Goal: Information Seeking & Learning: Learn about a topic

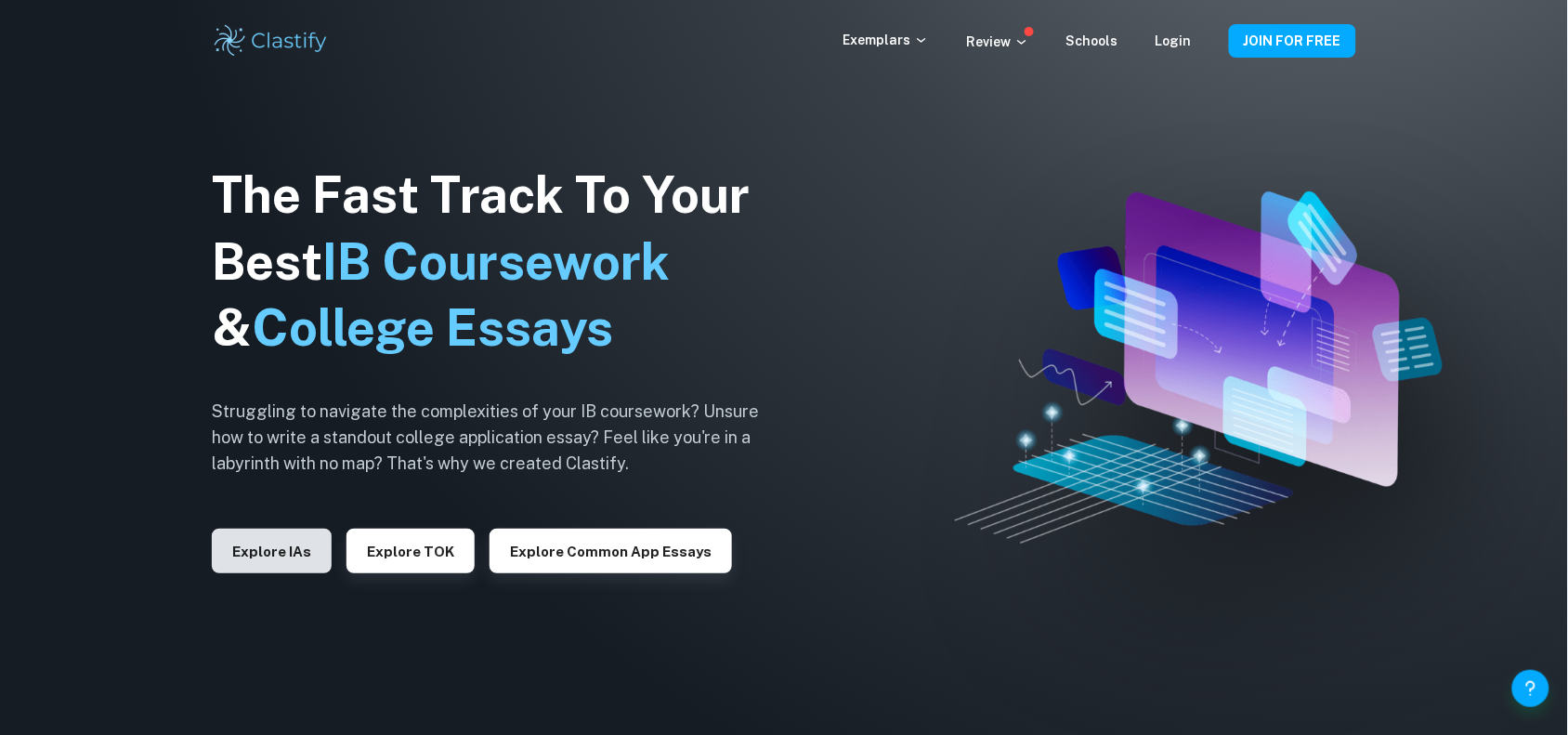
click at [243, 541] on button "Explore IAs" at bounding box center [272, 551] width 120 height 45
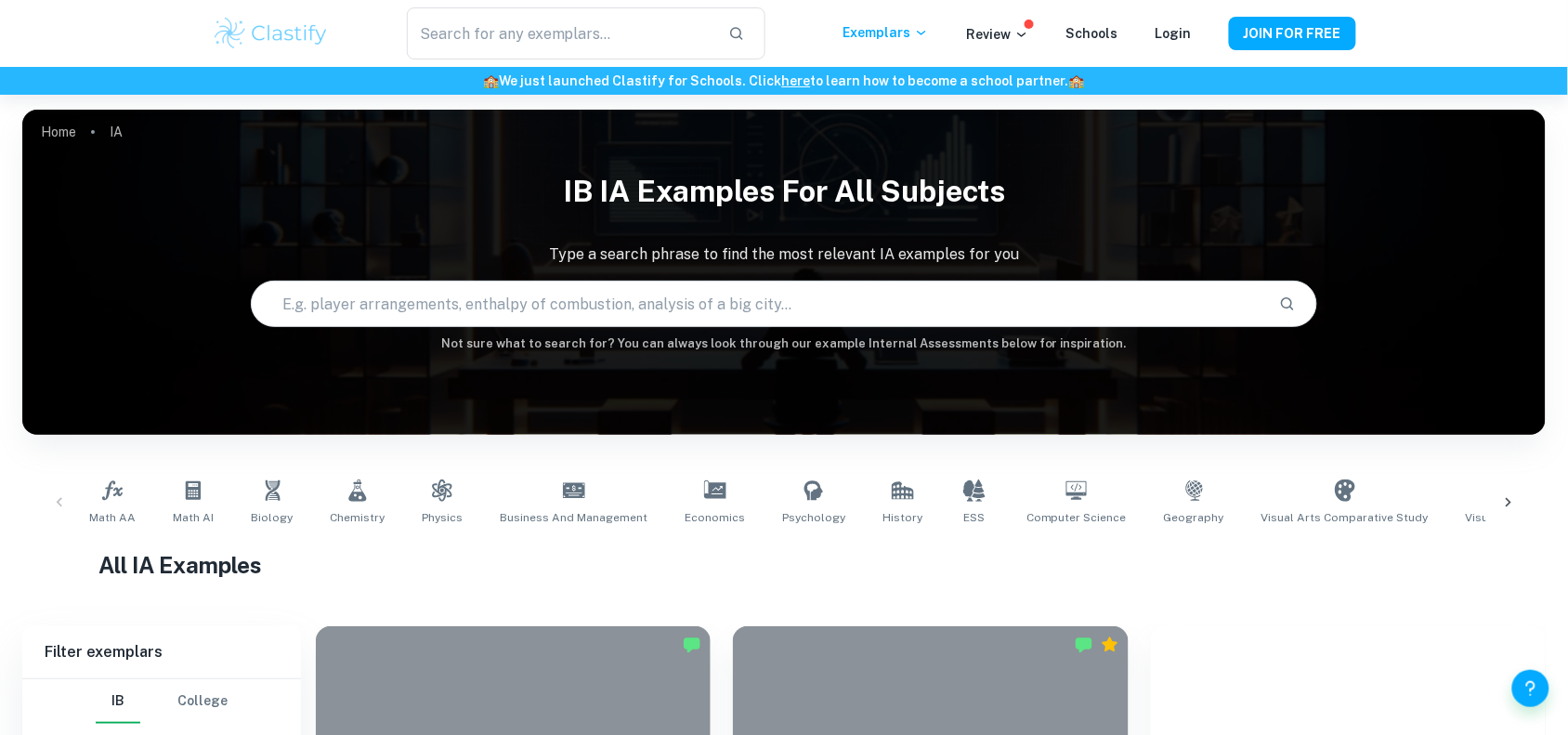
click at [410, 307] on input "text" at bounding box center [757, 304] width 1013 height 52
type input "Global politics IA"
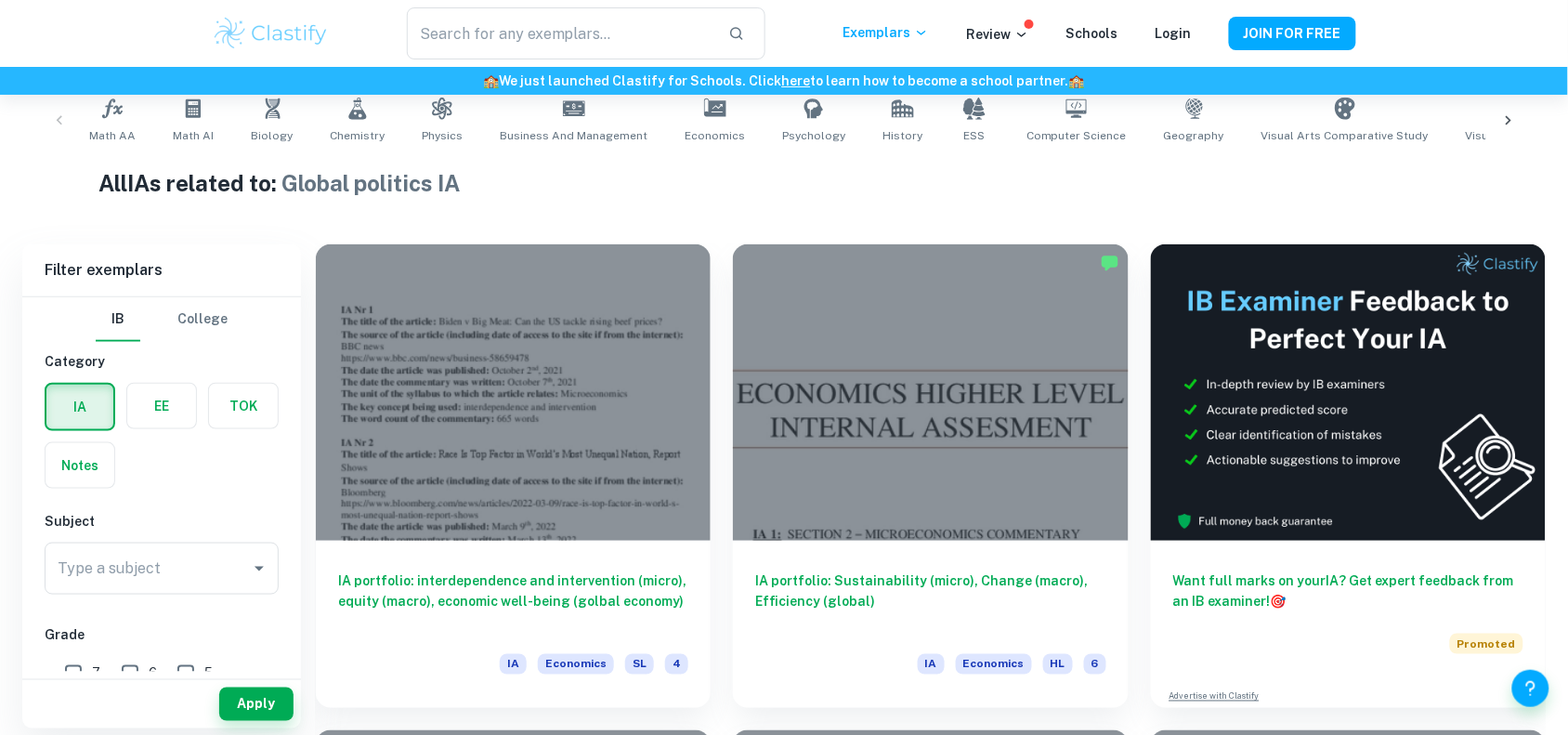
scroll to position [383, 0]
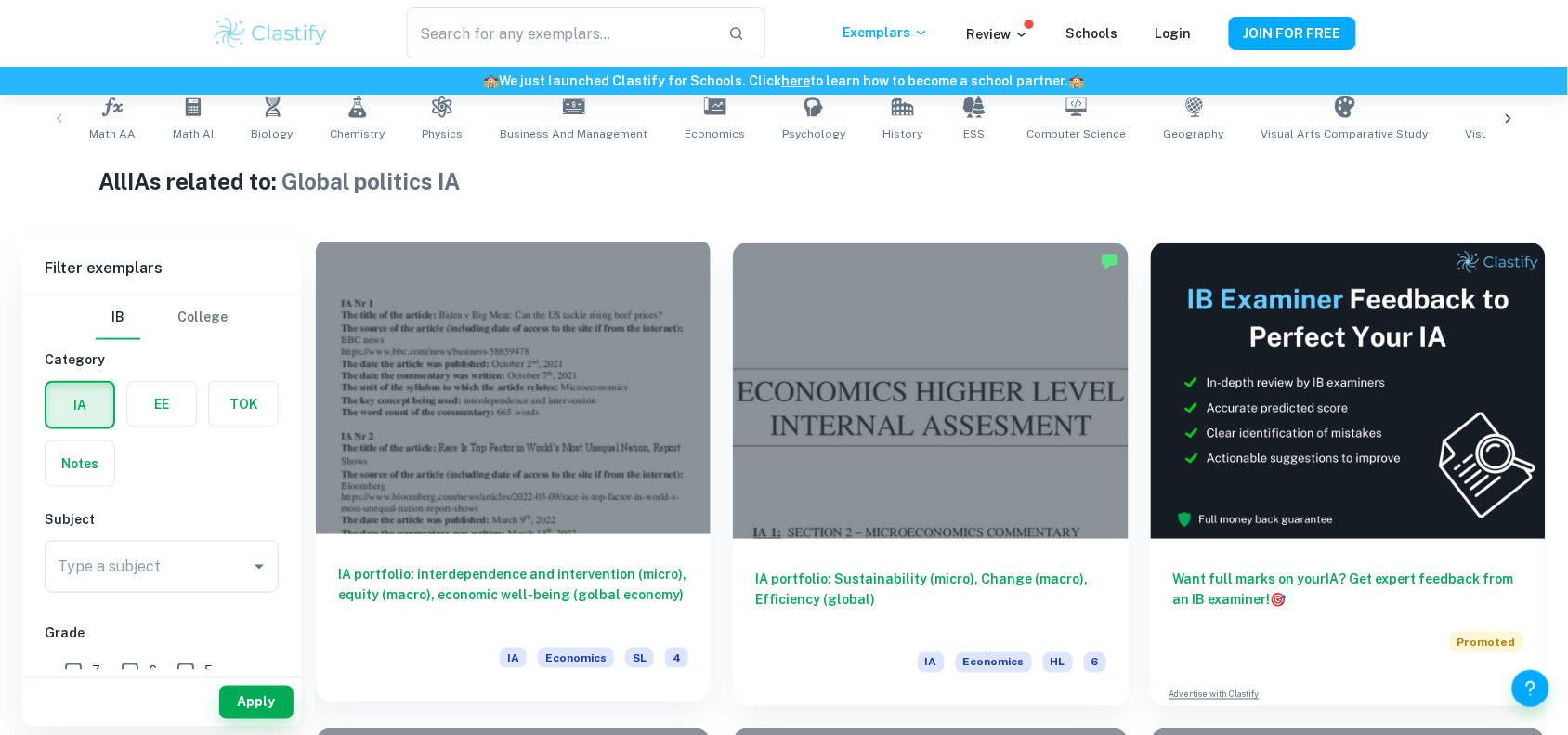
click at [564, 385] on div at bounding box center [513, 385] width 395 height 296
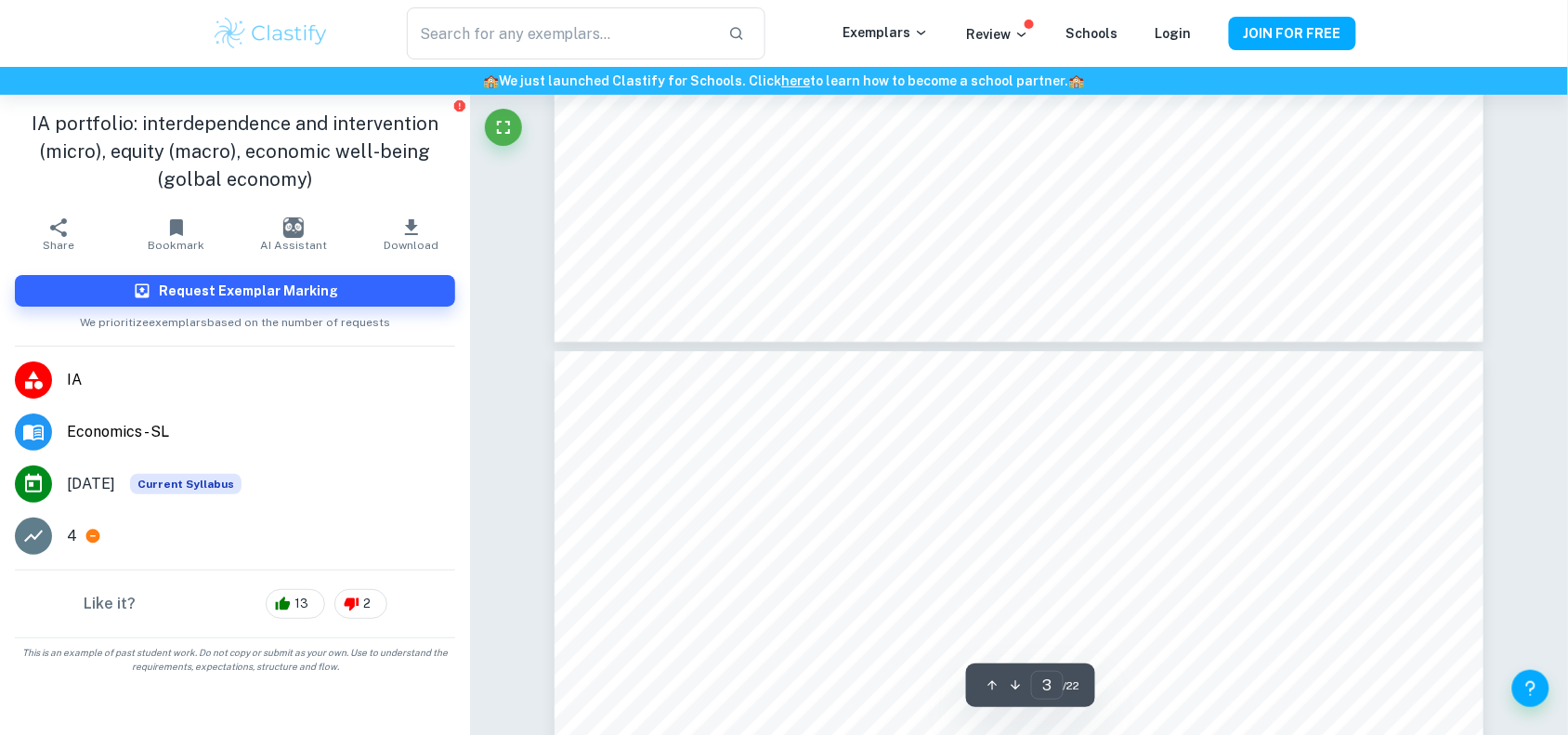
type input "4"
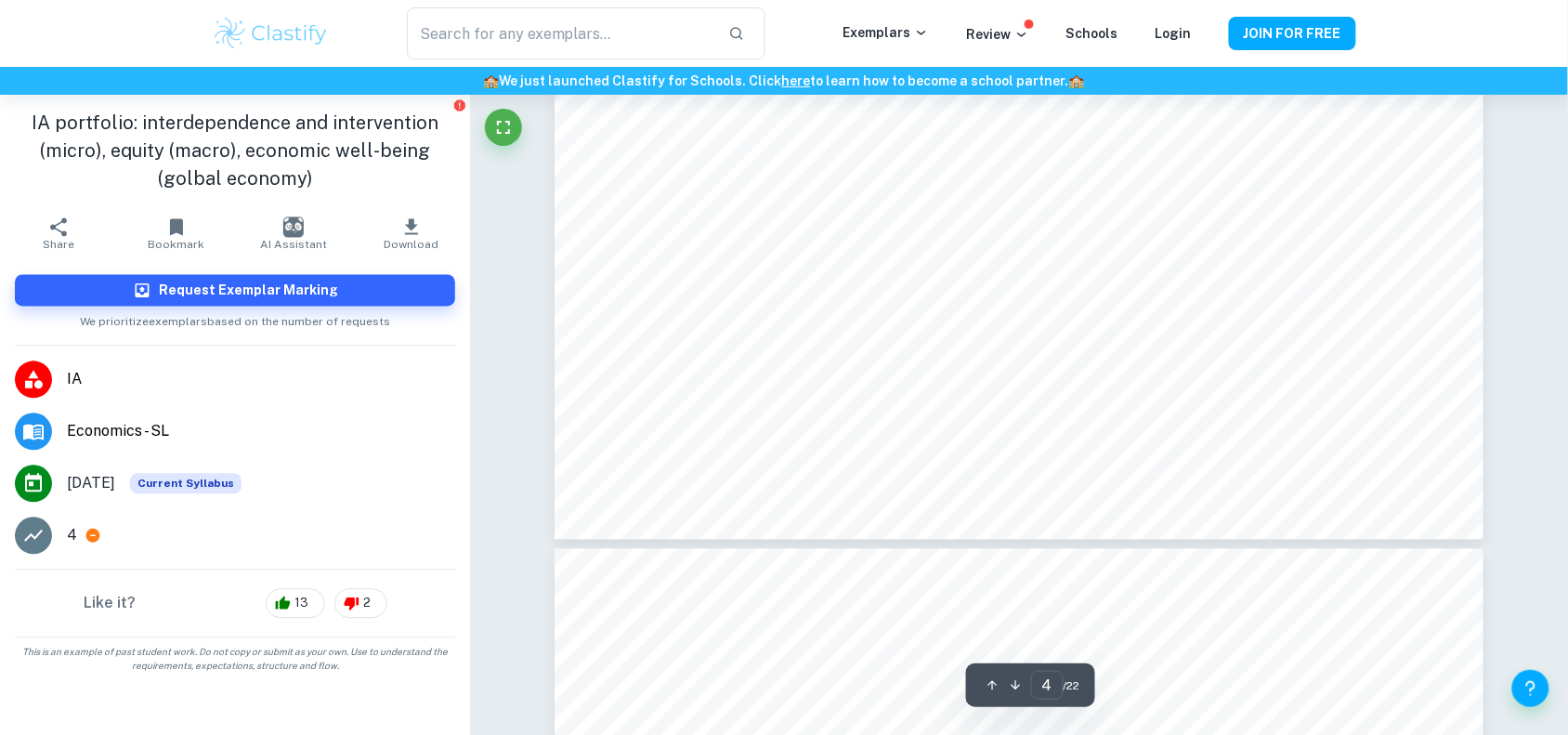
scroll to position [5158, 0]
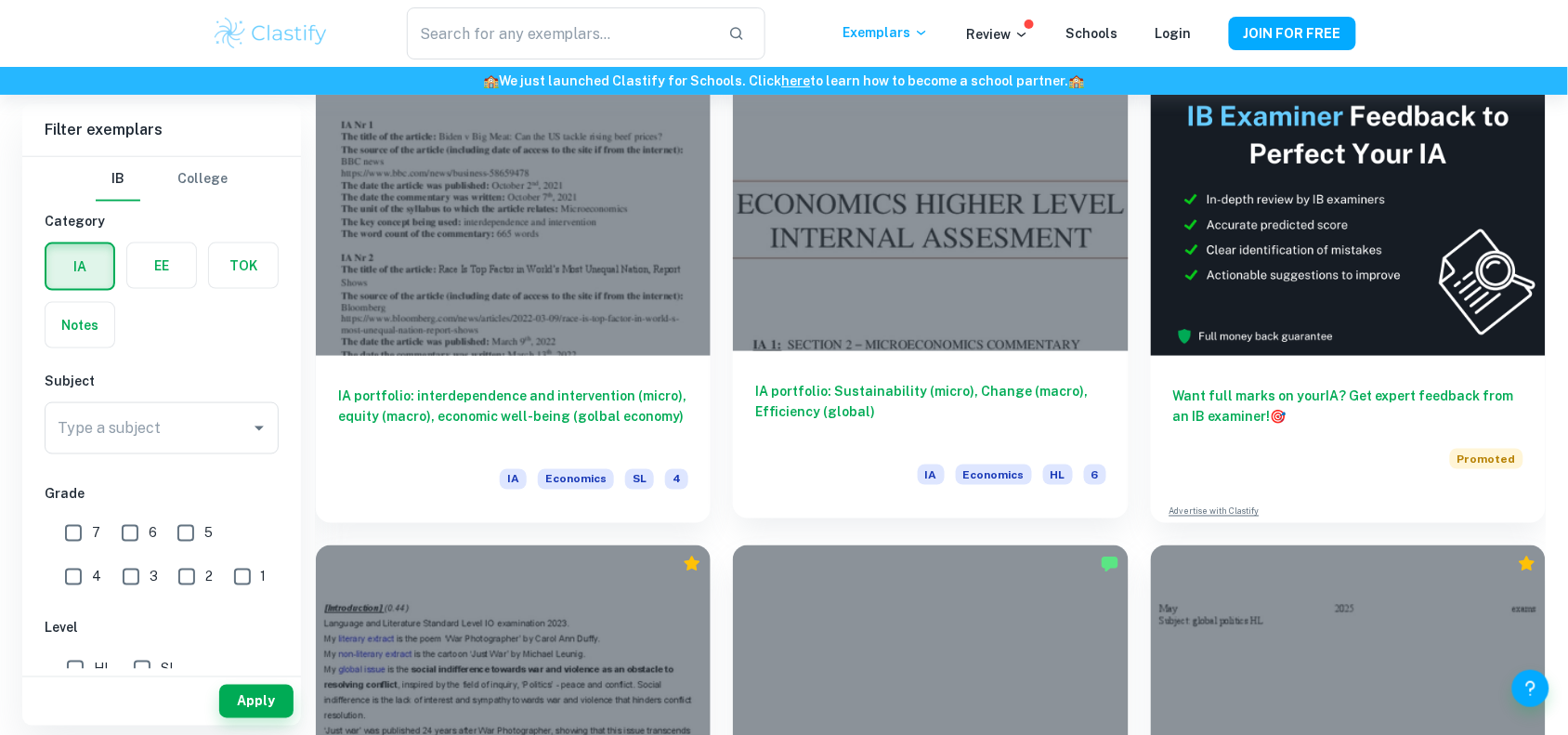
scroll to position [574, 0]
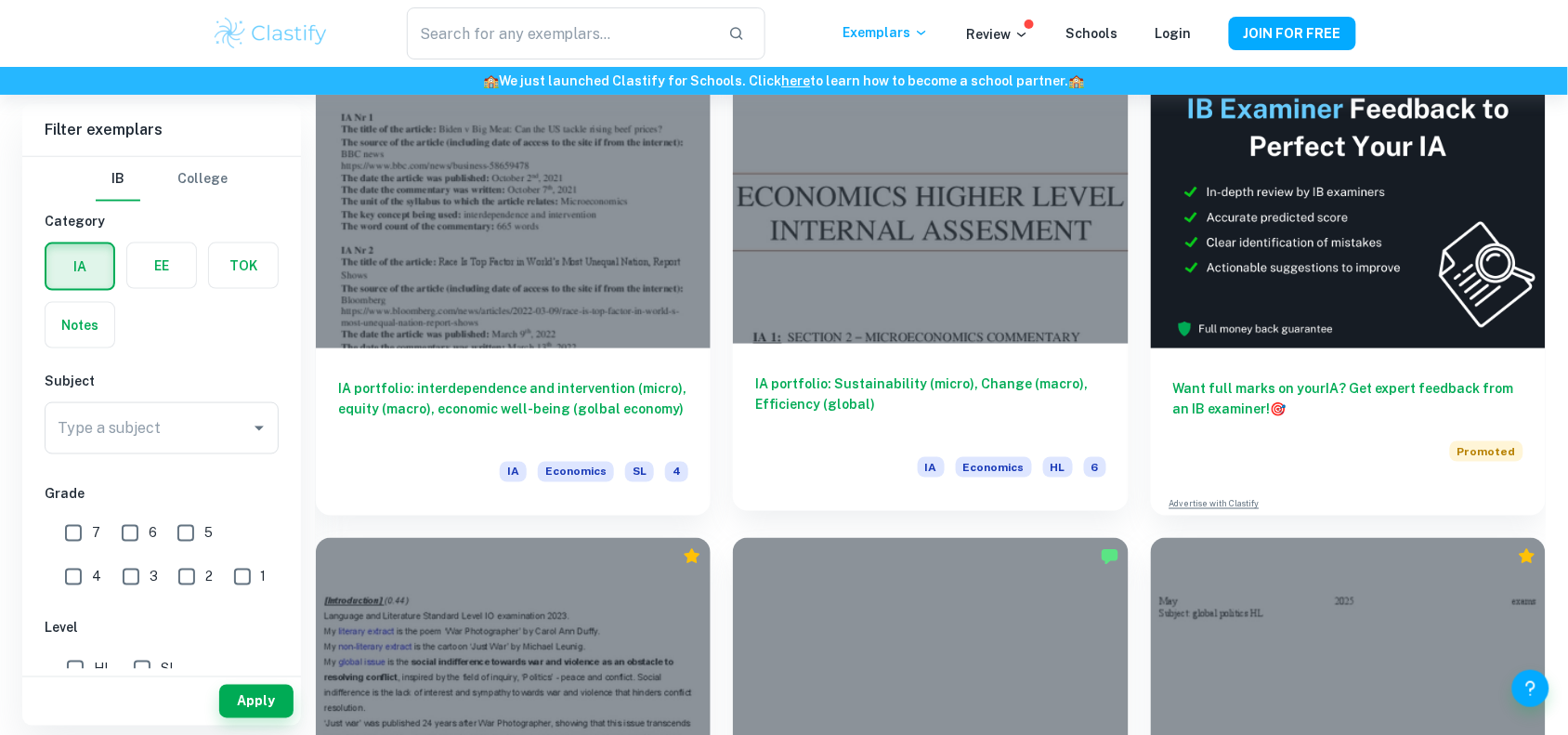
click at [899, 257] on div at bounding box center [930, 195] width 395 height 296
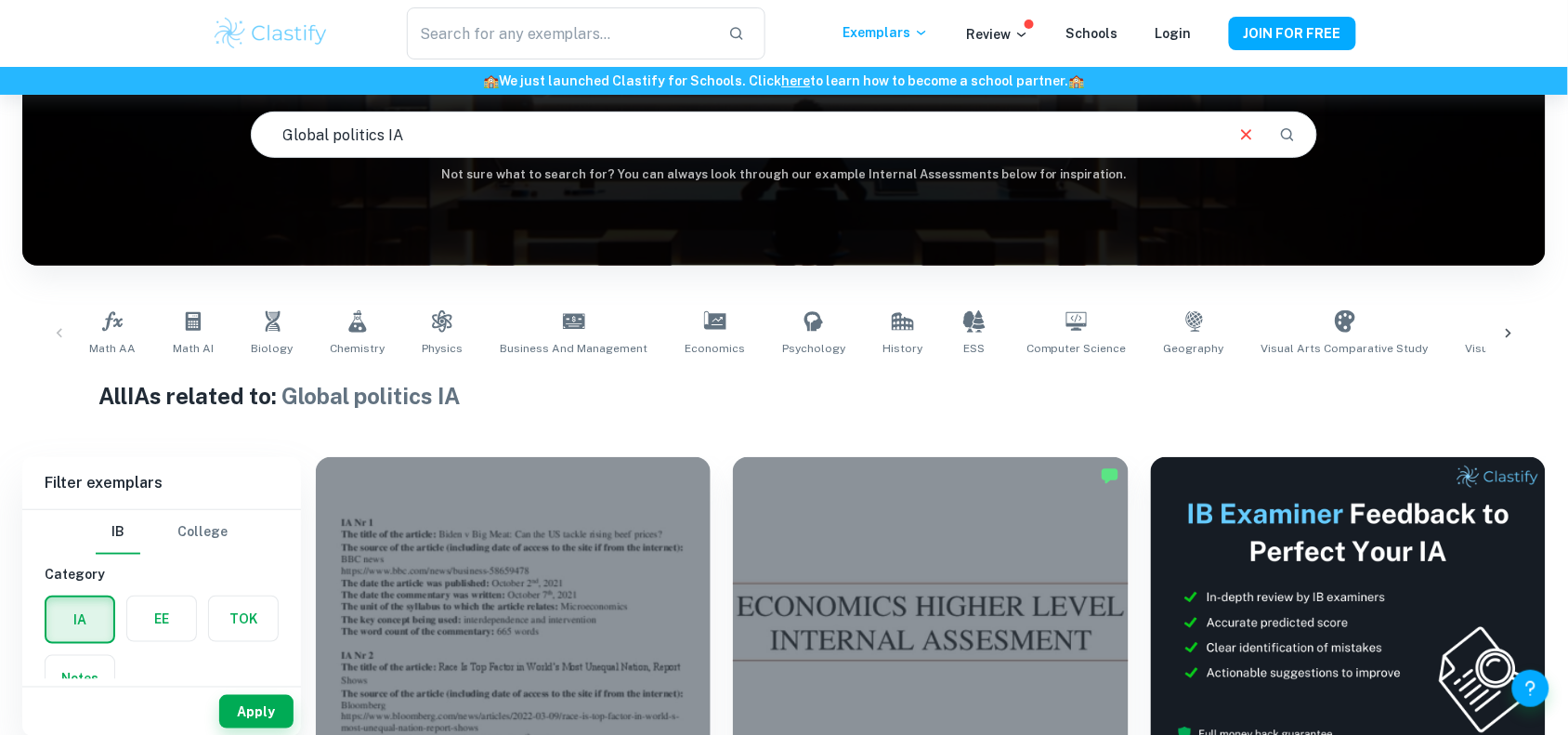
scroll to position [175, 0]
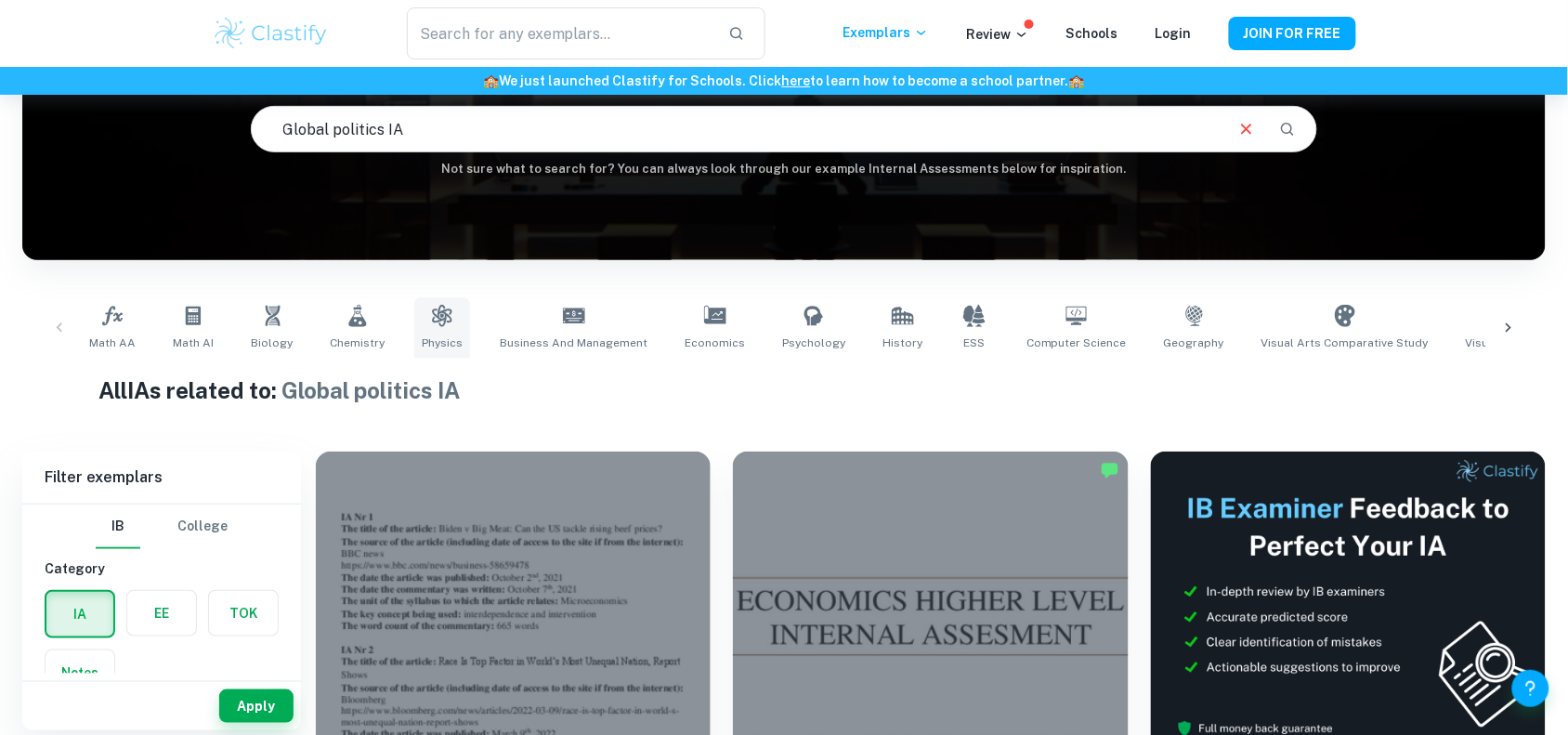
click at [431, 305] on icon at bounding box center [442, 316] width 22 height 22
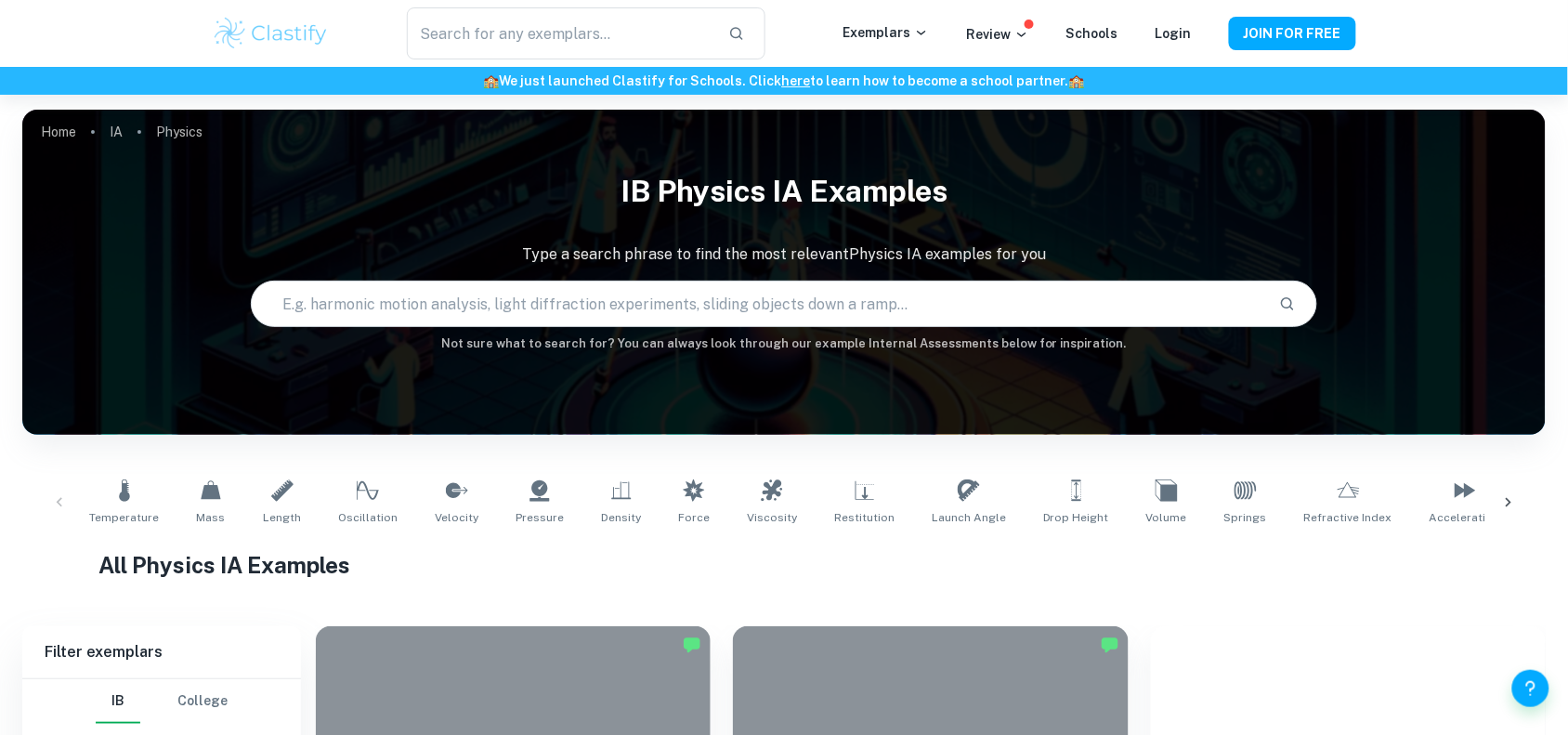
click at [62, 498] on div "Temperature Mass Length Oscillation Velocity Pressure Density Force Viscosity R…" at bounding box center [784, 503] width 1494 height 62
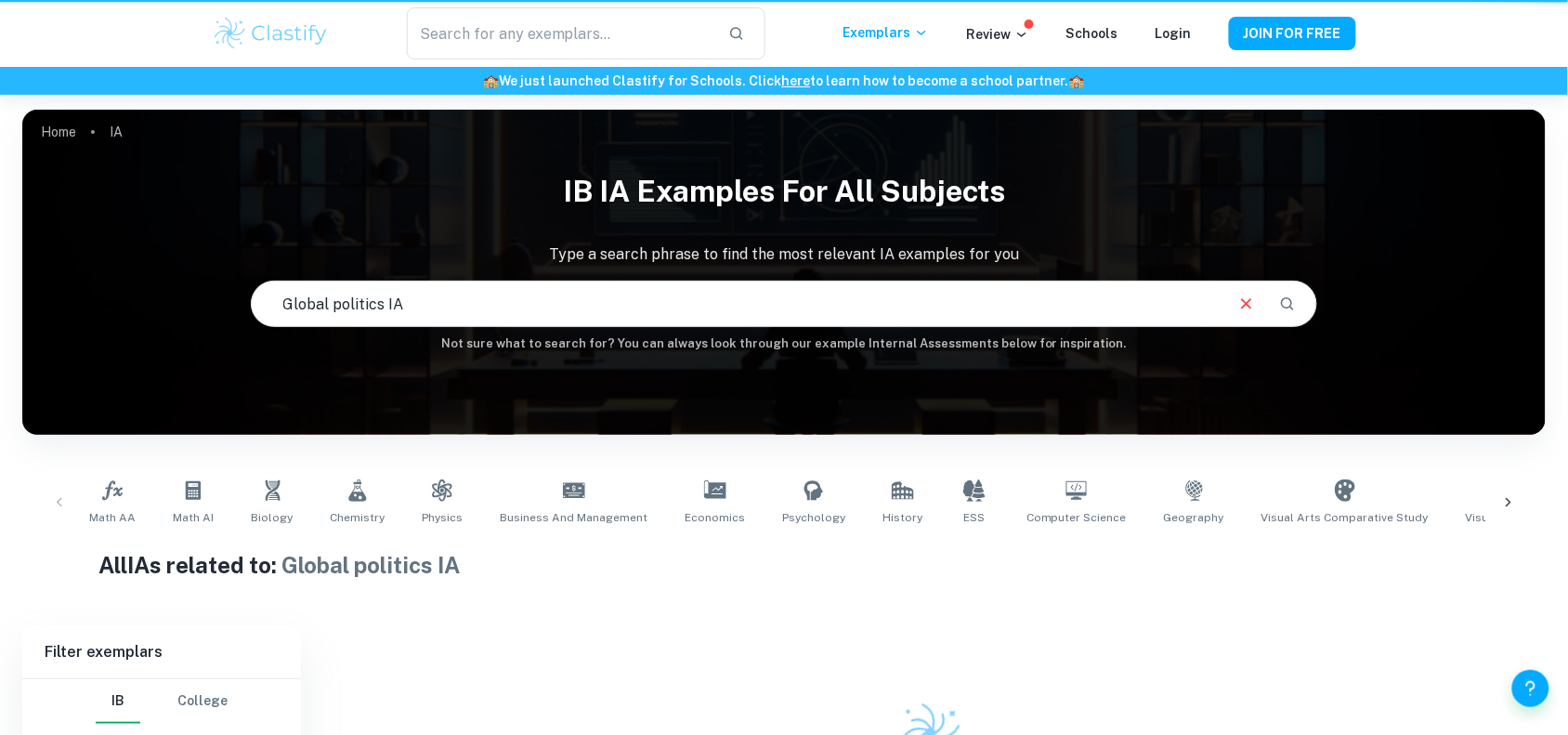
scroll to position [169, 0]
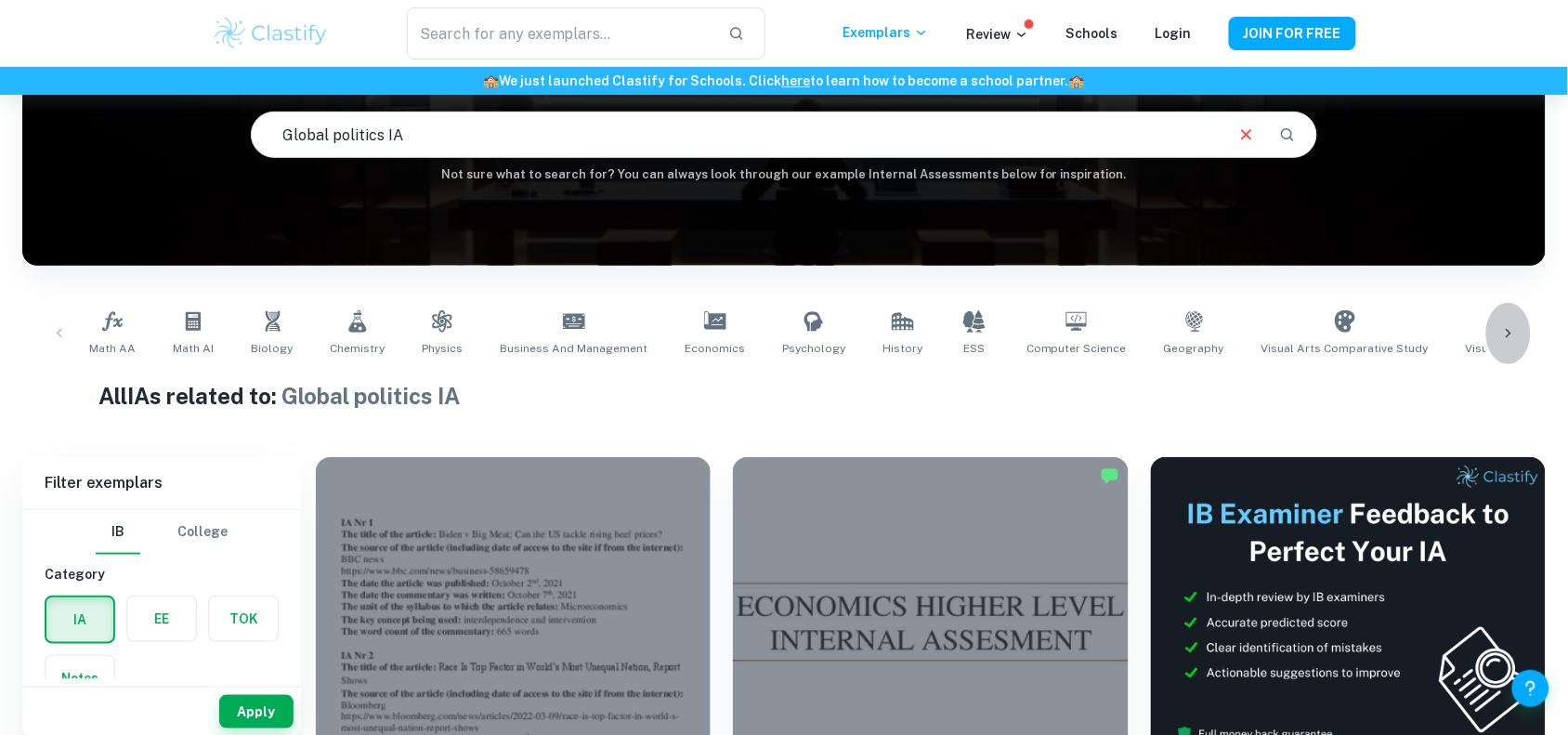
click at [1510, 331] on icon at bounding box center [1509, 334] width 6 height 9
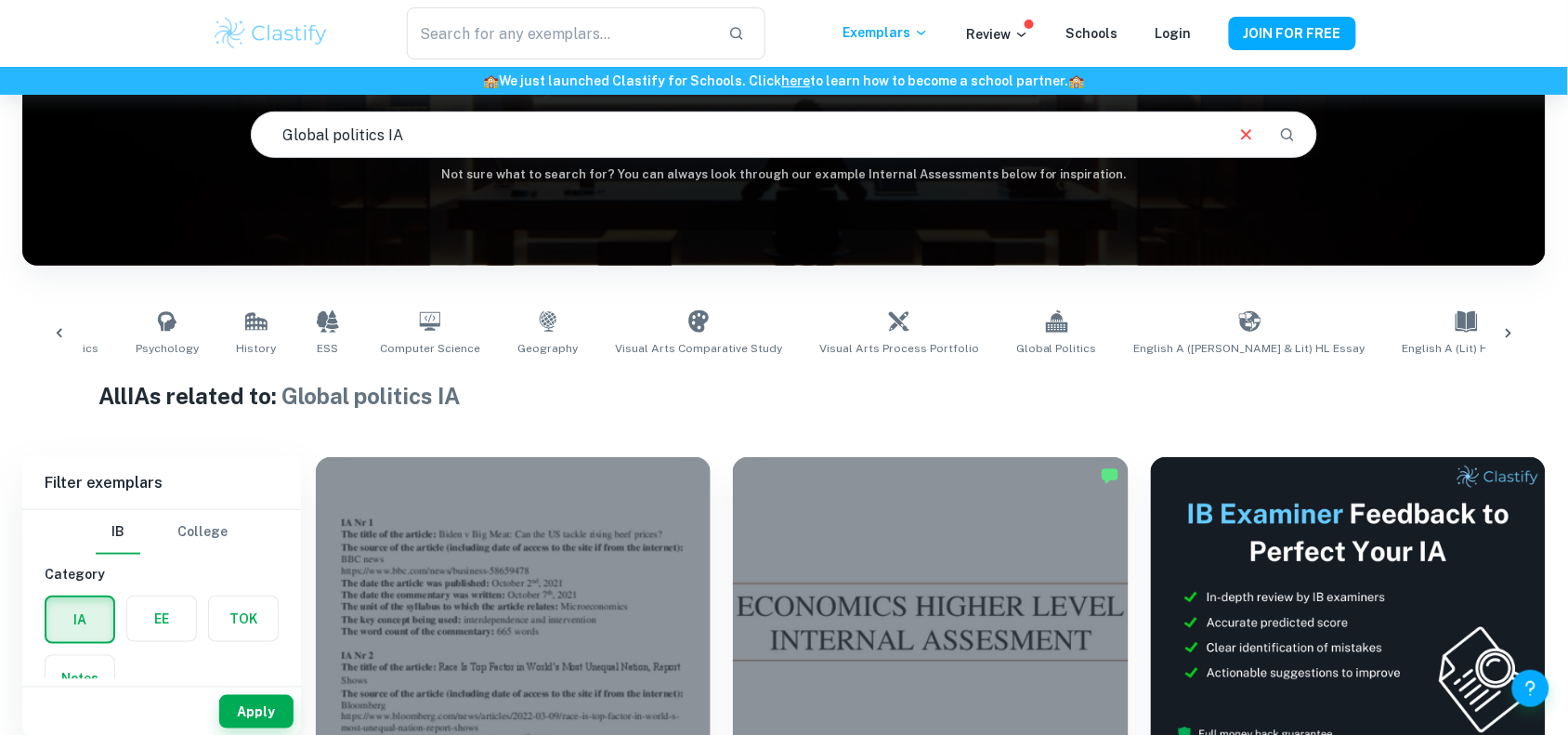
scroll to position [0, 1098]
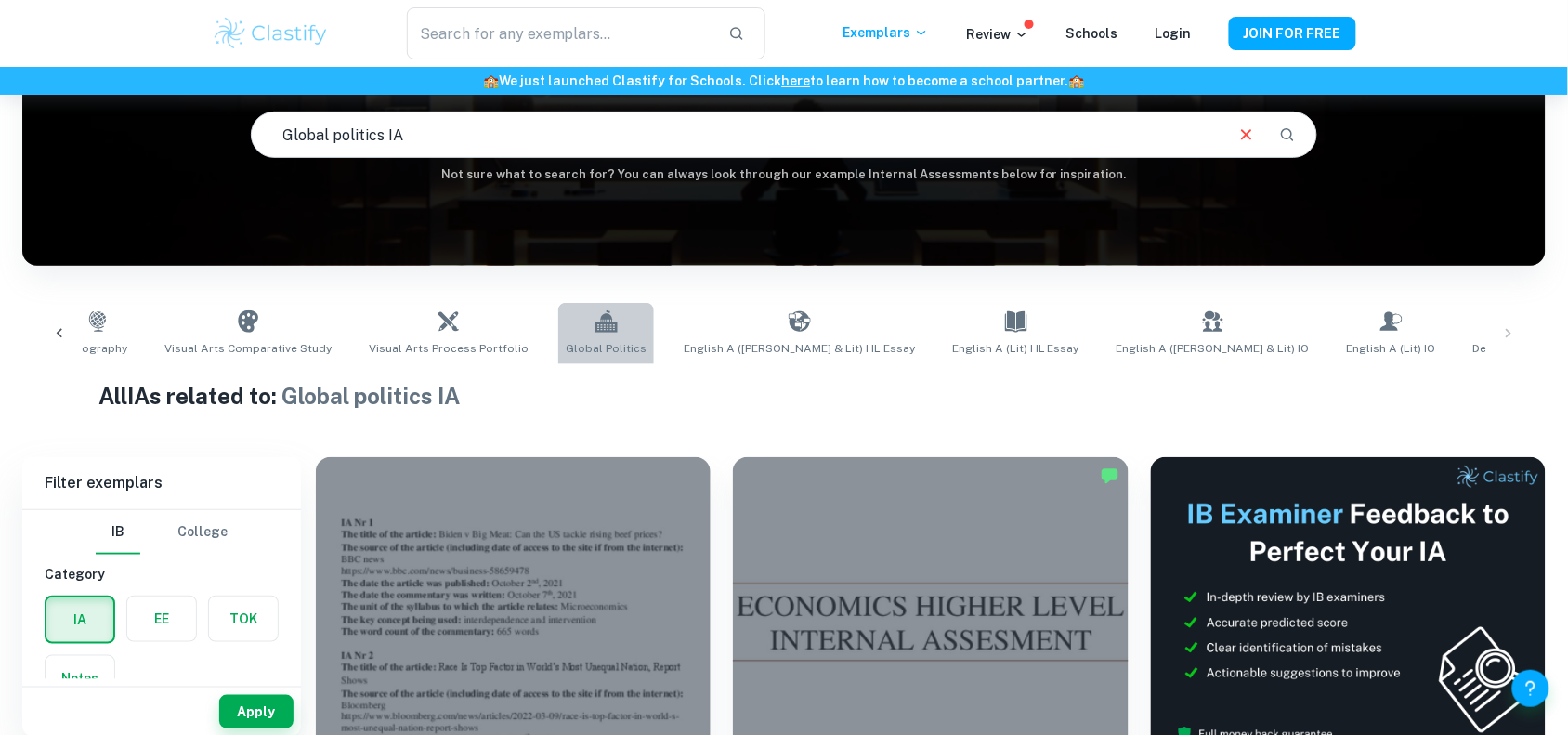
click at [577, 319] on link "Global Politics" at bounding box center [606, 334] width 95 height 62
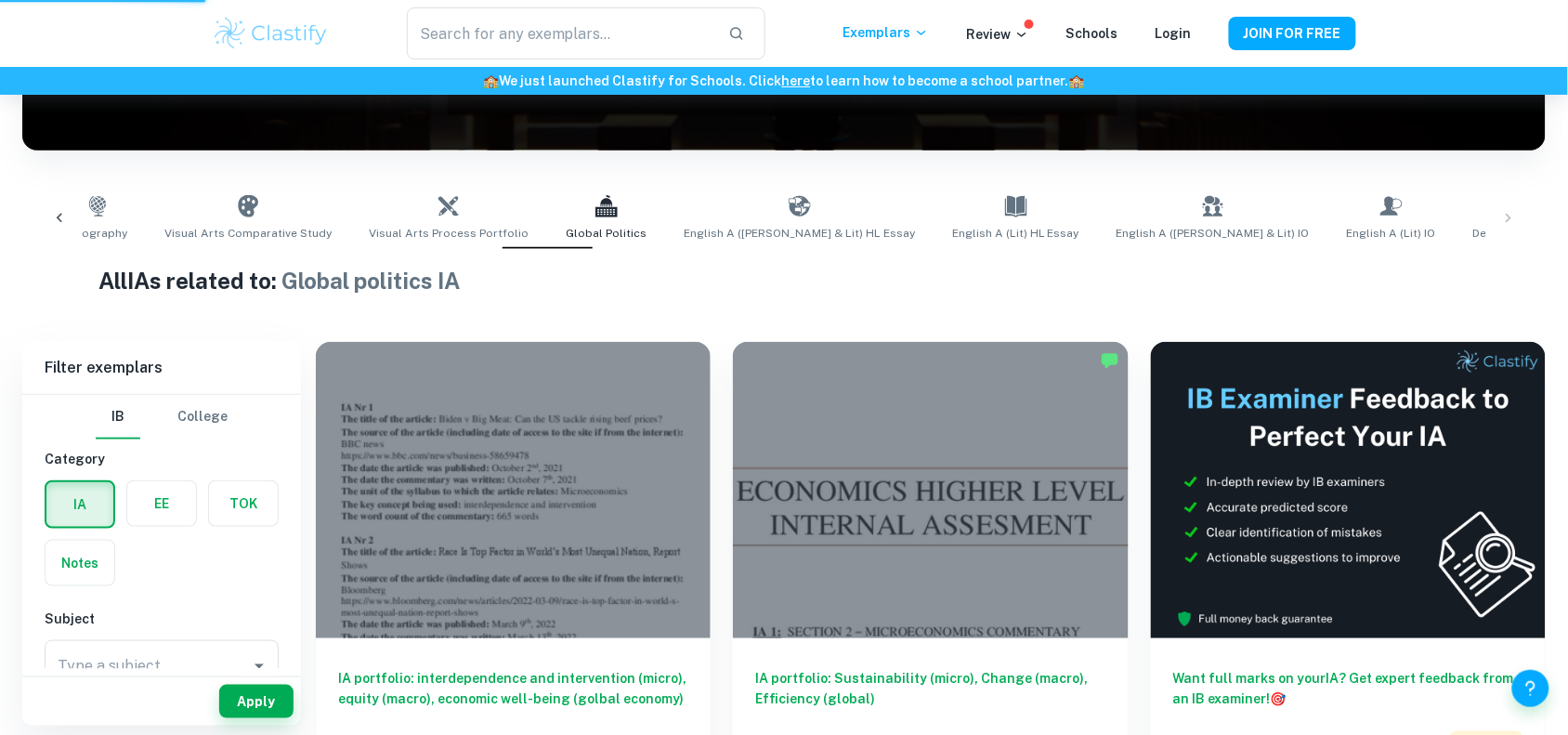
scroll to position [277, 0]
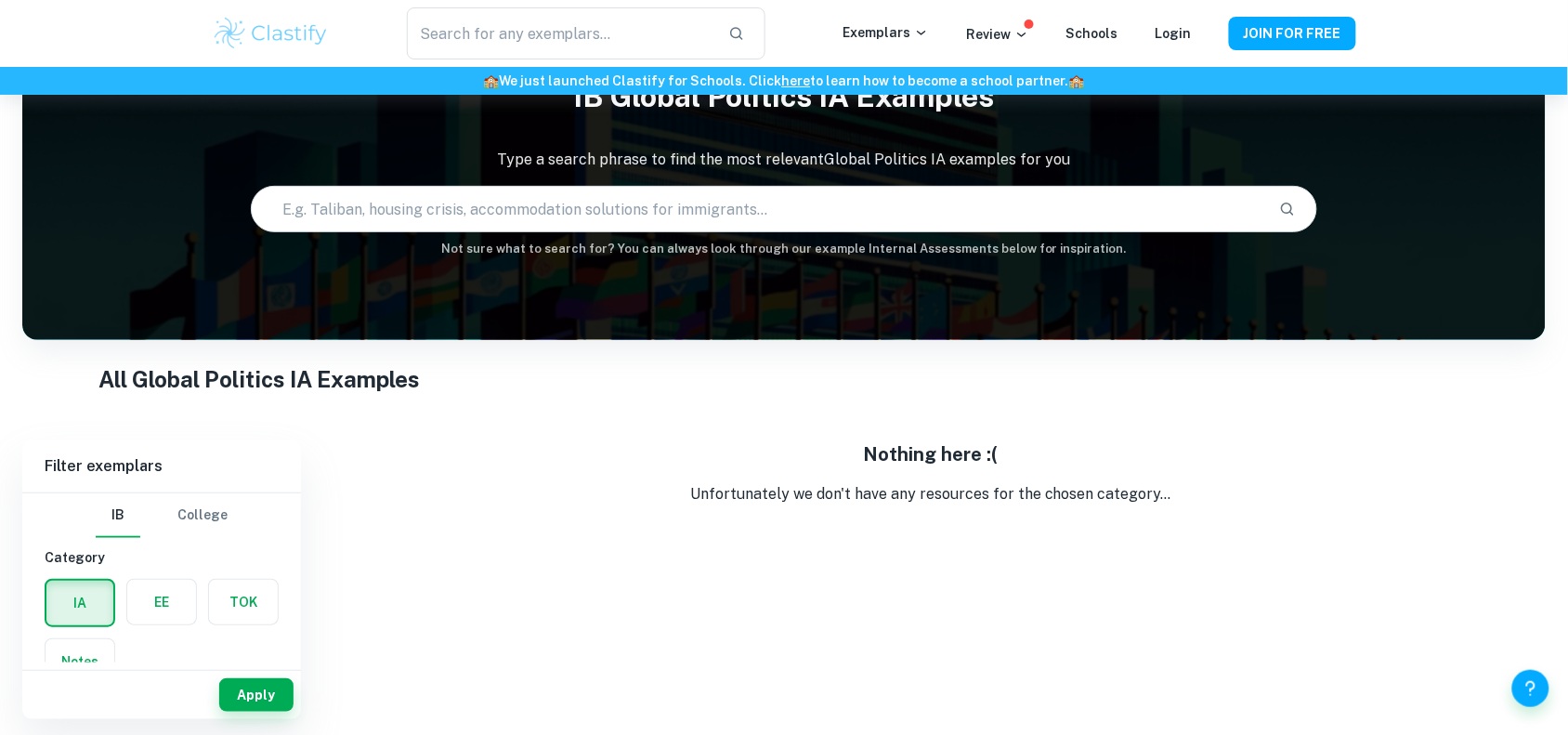
scroll to position [94, 0]
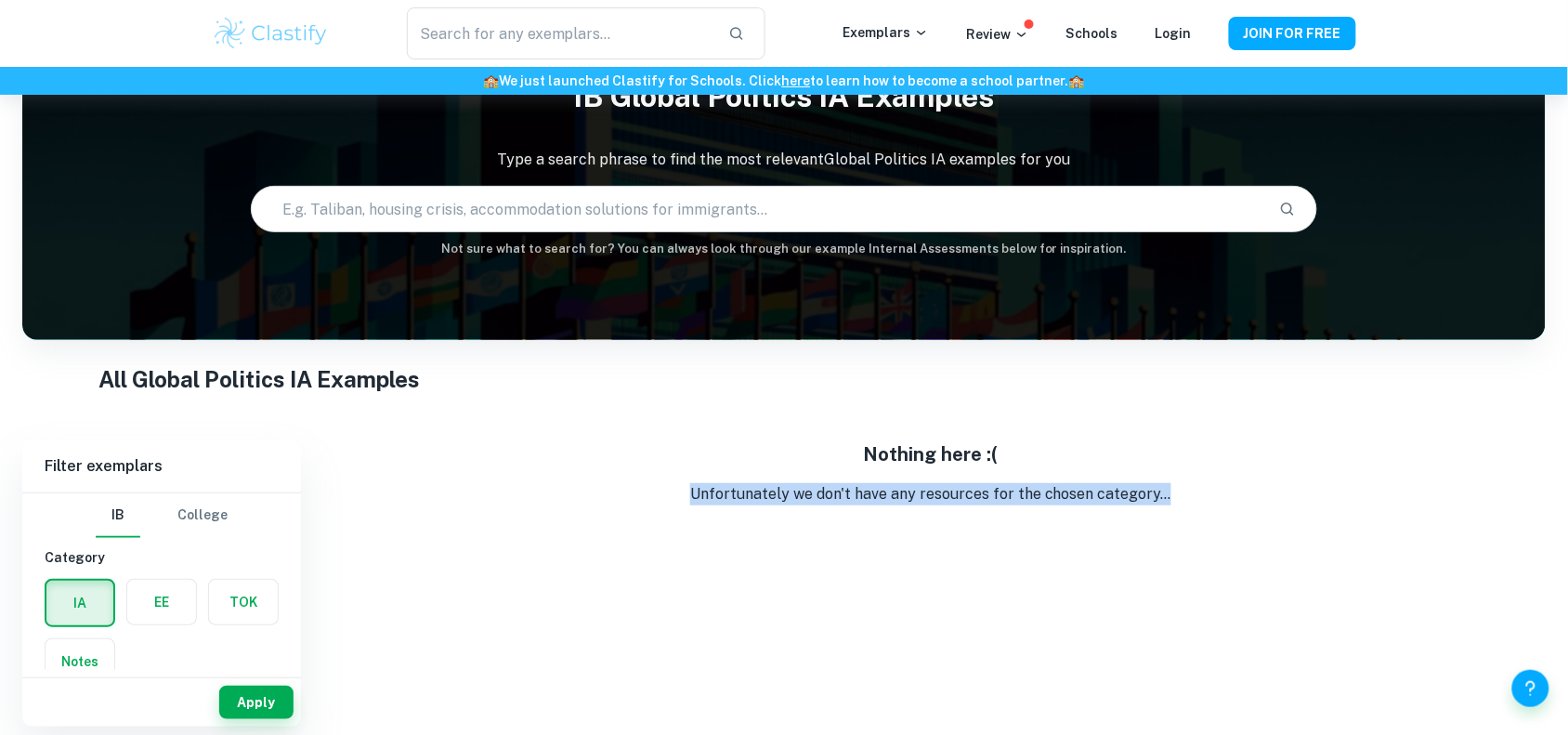
drag, startPoint x: 695, startPoint y: 495, endPoint x: 1227, endPoint y: 486, distance: 532.1
click at [1227, 486] on p "Unfortunately we don't have any resources for the chosen category..." at bounding box center [931, 495] width 1230 height 22
click at [1236, 504] on p "Unfortunately we don't have any resources for the chosen category..." at bounding box center [931, 495] width 1230 height 22
click at [465, 223] on input "text" at bounding box center [757, 209] width 1013 height 52
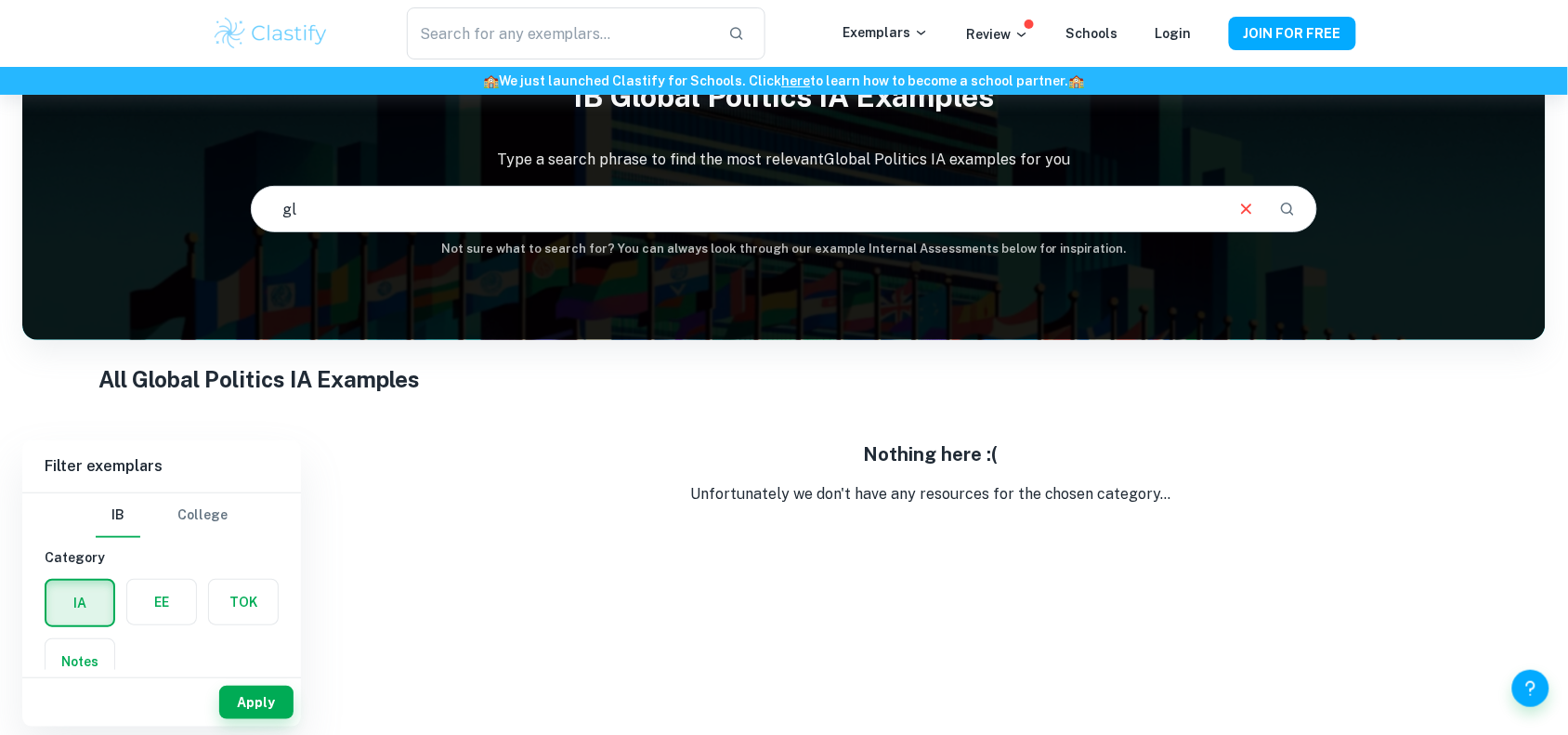
type input "g"
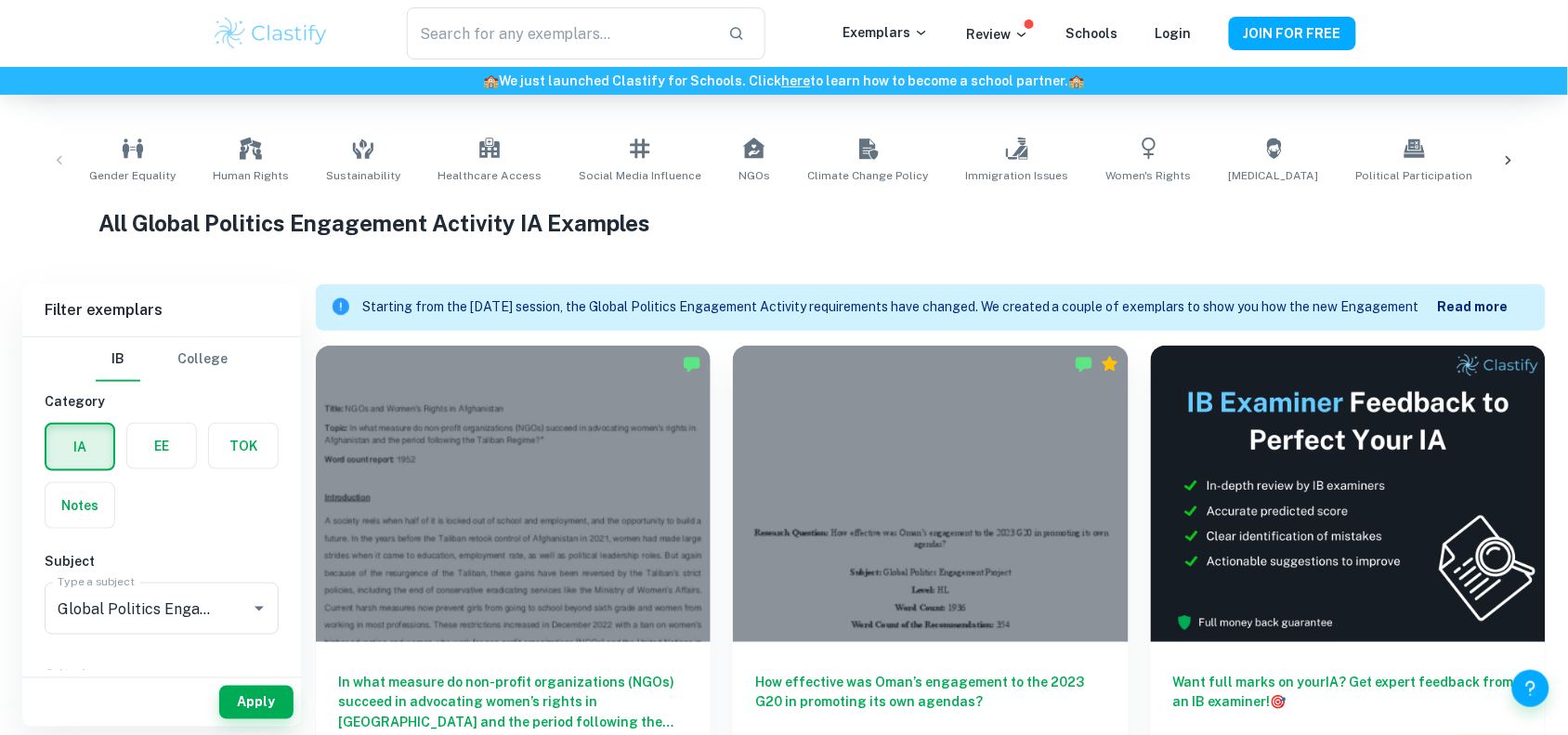
scroll to position [342, 0]
